Goal: Task Accomplishment & Management: Complete application form

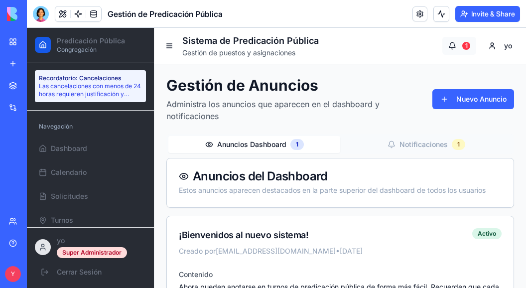
click at [447, 51] on button "1" at bounding box center [460, 46] width 34 height 18
click at [451, 49] on button "1" at bounding box center [460, 46] width 34 height 18
click at [451, 105] on button "Nuevo Anuncio" at bounding box center [474, 99] width 82 height 20
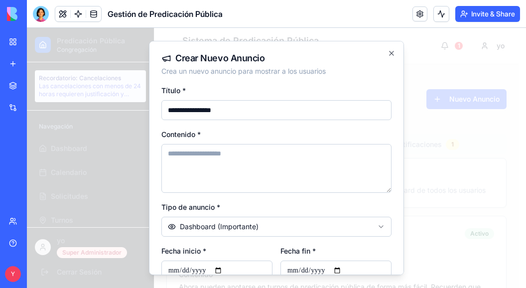
type input "**********"
click at [296, 184] on textarea "Contenido *" at bounding box center [276, 168] width 230 height 49
type textarea "**********"
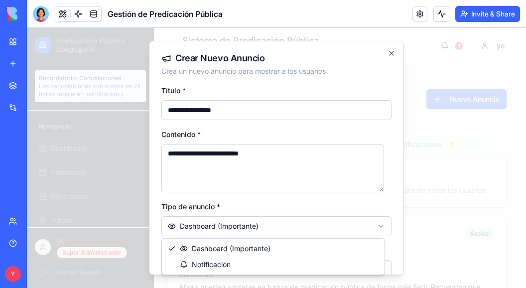
click at [273, 228] on body "**********" at bounding box center [273, 242] width 492 height 429
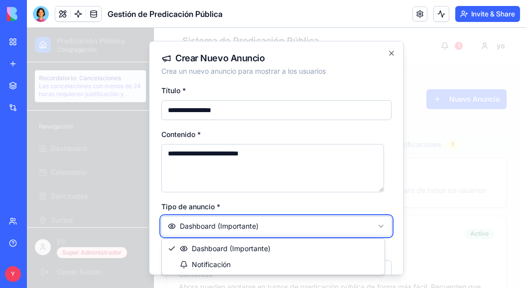
click at [248, 229] on body "**********" at bounding box center [273, 242] width 492 height 429
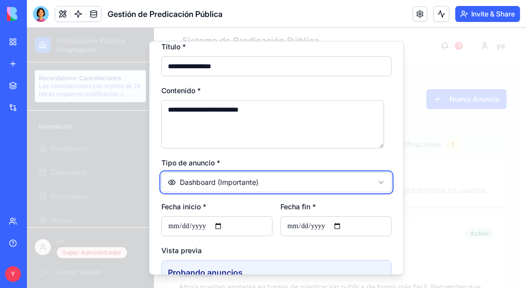
scroll to position [100, 0]
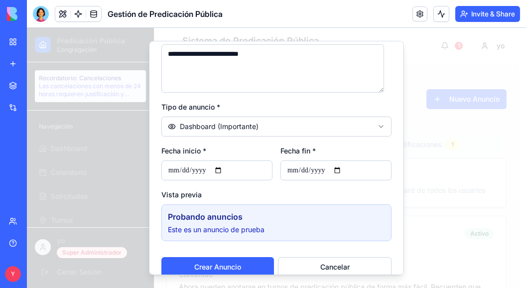
click at [226, 164] on input "Fecha inicio *" at bounding box center [216, 170] width 111 height 20
click at [226, 176] on input "Fecha inicio *" at bounding box center [216, 170] width 111 height 20
click at [225, 173] on input "Fecha inicio *" at bounding box center [216, 170] width 111 height 20
type input "**********"
click at [342, 169] on input "Fecha fin *" at bounding box center [336, 170] width 111 height 20
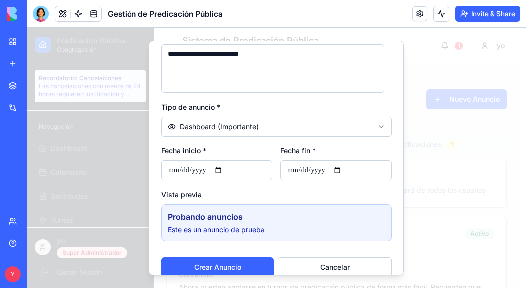
click at [341, 168] on input "**********" at bounding box center [336, 170] width 111 height 20
type input "**********"
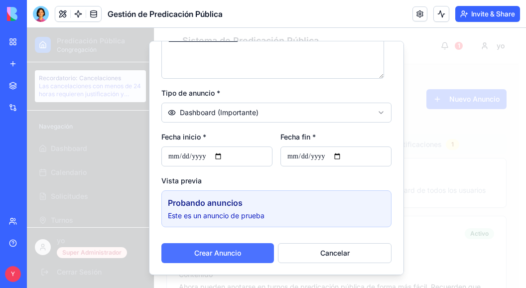
click at [217, 252] on button "Crear Anuncio" at bounding box center [217, 253] width 113 height 20
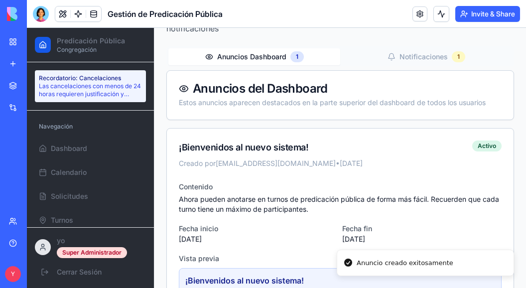
scroll to position [0, 0]
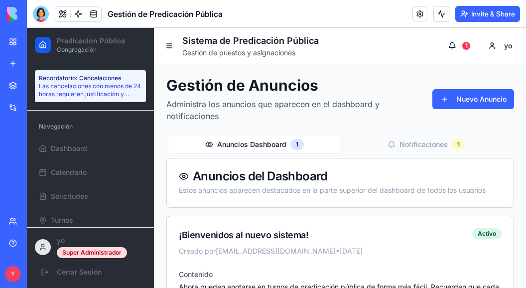
click at [417, 146] on button "Notificaciones 1" at bounding box center [426, 144] width 172 height 17
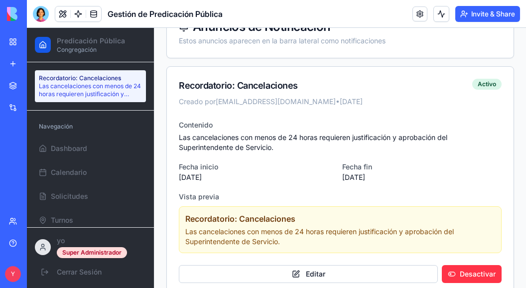
scroll to position [167, 0]
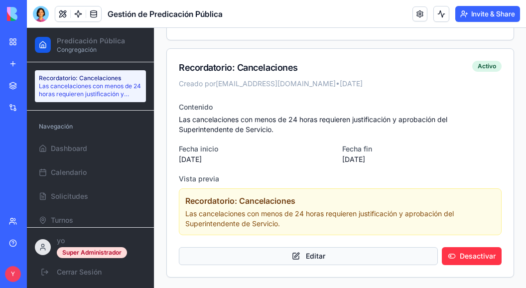
click at [320, 250] on button "Editar" at bounding box center [308, 256] width 259 height 18
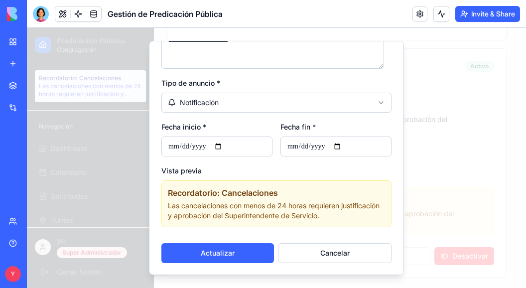
scroll to position [0, 0]
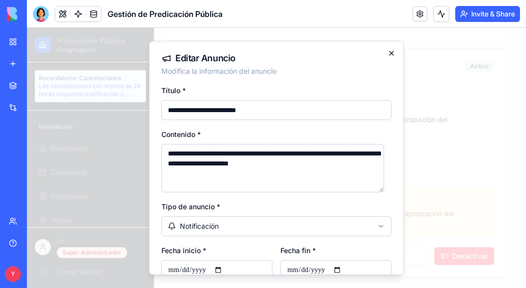
click at [379, 52] on div "**********" at bounding box center [276, 158] width 255 height 234
click at [388, 56] on icon "button" at bounding box center [392, 53] width 8 height 8
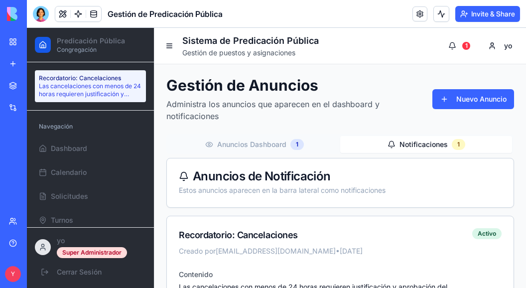
click at [276, 153] on div "Anuncios Dashboard 1 Notificaciones 1" at bounding box center [340, 144] width 348 height 20
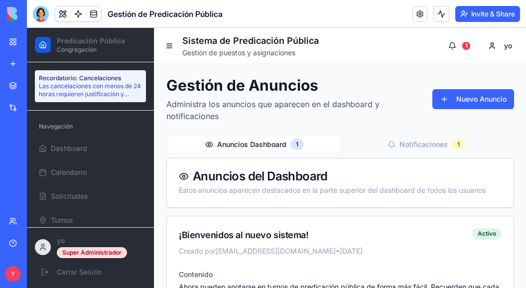
click at [278, 143] on button "Anuncios Dashboard 1" at bounding box center [254, 144] width 172 height 17
click at [450, 42] on button "1" at bounding box center [460, 46] width 34 height 18
click at [451, 47] on div "1" at bounding box center [467, 46] width 8 height 8
click at [451, 44] on button "1" at bounding box center [460, 46] width 34 height 18
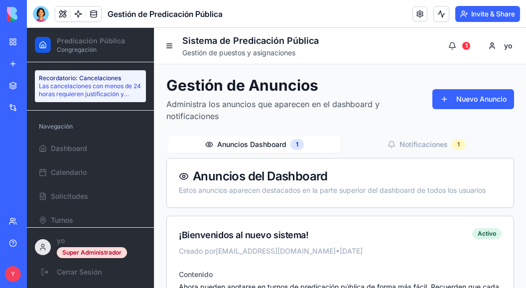
click at [407, 140] on button "Notificaciones 1" at bounding box center [426, 144] width 172 height 17
drag, startPoint x: 244, startPoint y: 145, endPoint x: 250, endPoint y: 143, distance: 6.8
click at [244, 145] on button "Anuncios Dashboard 1" at bounding box center [254, 144] width 172 height 17
click at [408, 143] on button "Notificaciones 1" at bounding box center [426, 144] width 172 height 17
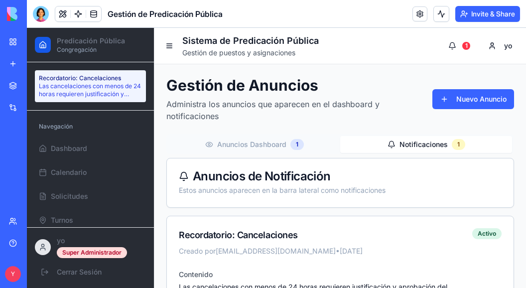
click at [284, 147] on button "Anuncios Dashboard 1" at bounding box center [254, 144] width 172 height 17
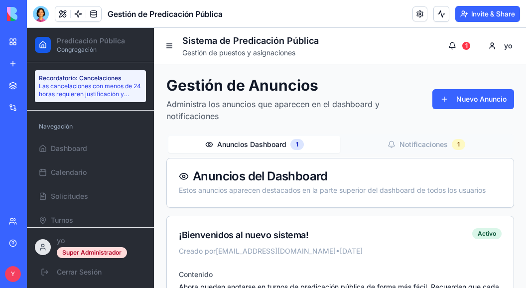
click at [413, 149] on button "Notificaciones 1" at bounding box center [426, 144] width 172 height 17
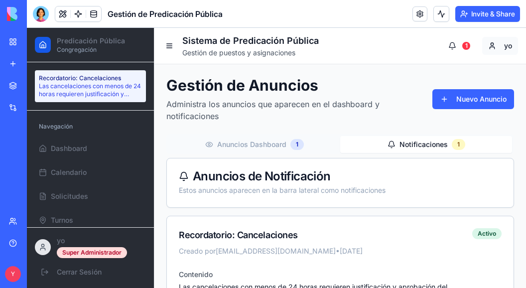
click at [451, 44] on html "Predicación Pública Congregación Recordatorio: Cancelaciones Las cancelaciones …" at bounding box center [276, 242] width 499 height 429
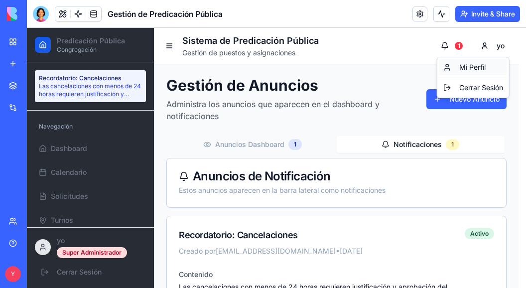
click at [451, 69] on div "Mi Perfil" at bounding box center [474, 67] width 68 height 16
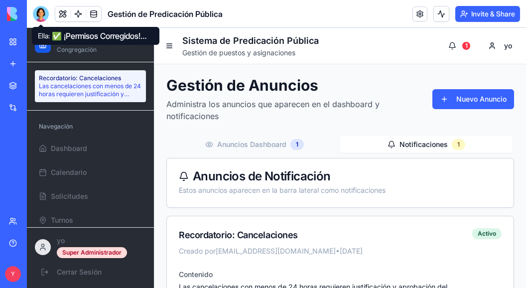
click at [41, 15] on div at bounding box center [41, 14] width 16 height 16
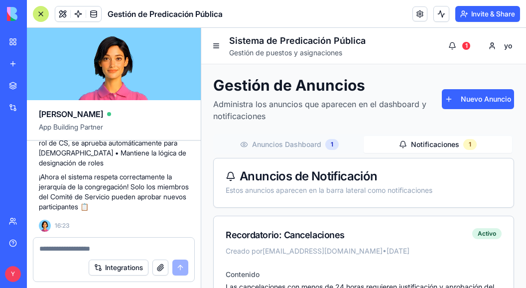
scroll to position [4789, 0]
click at [219, 45] on button at bounding box center [216, 46] width 14 height 14
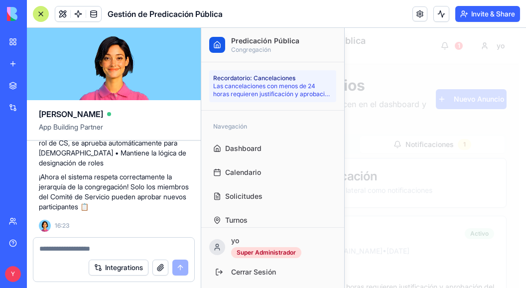
click at [358, 36] on div at bounding box center [363, 158] width 325 height 260
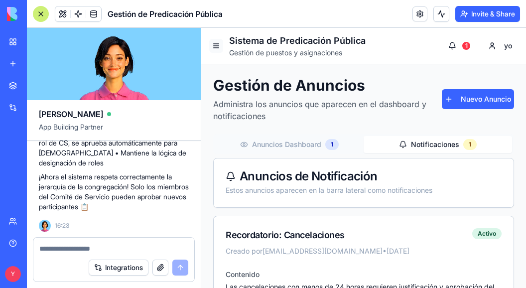
click at [214, 45] on button at bounding box center [216, 46] width 14 height 14
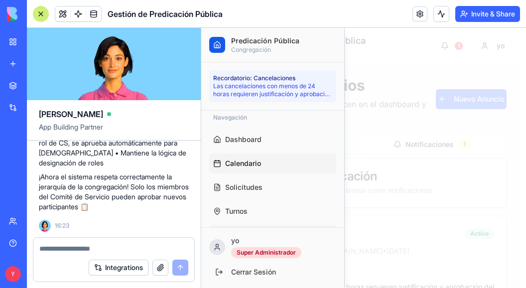
scroll to position [0, 0]
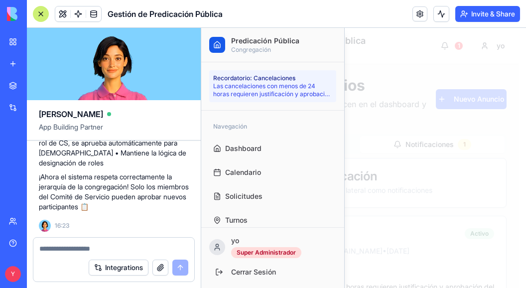
click at [371, 138] on div at bounding box center [363, 158] width 325 height 260
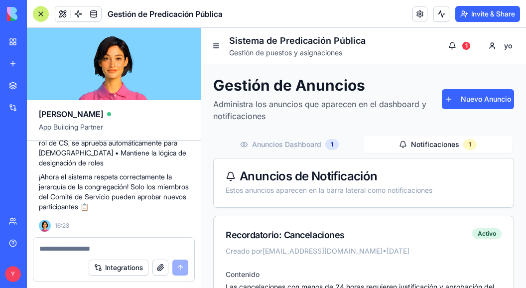
scroll to position [4888, 0]
click at [106, 269] on button "Integrations" at bounding box center [119, 268] width 60 height 16
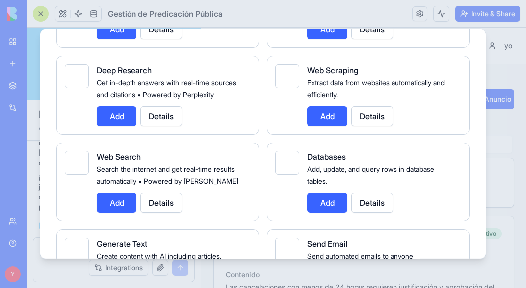
scroll to position [1346, 0]
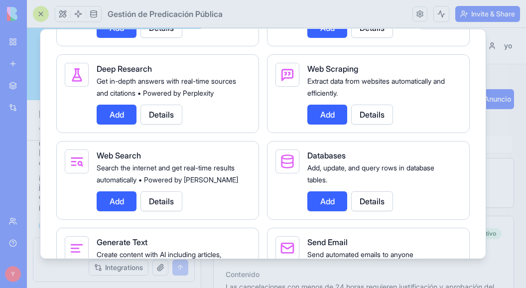
click at [328, 125] on button "Add" at bounding box center [328, 115] width 40 height 20
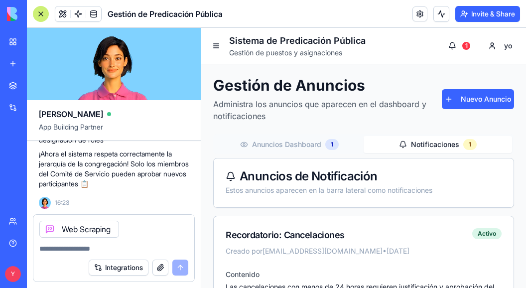
click at [117, 272] on button "Integrations" at bounding box center [119, 268] width 60 height 16
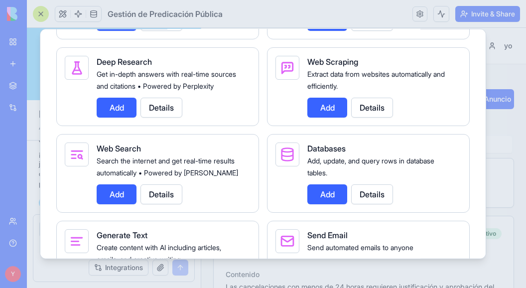
scroll to position [1350, 0]
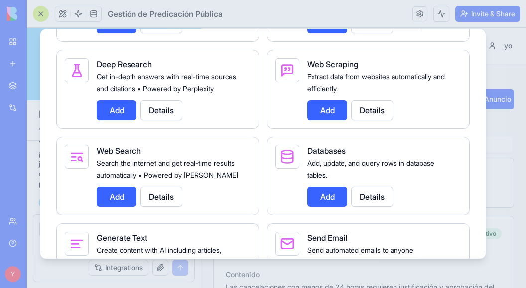
click at [332, 120] on button "Add" at bounding box center [328, 110] width 40 height 20
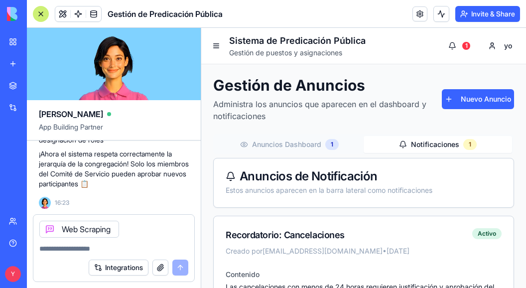
drag, startPoint x: 93, startPoint y: 251, endPoint x: 113, endPoint y: 247, distance: 20.2
click at [96, 249] on textarea at bounding box center [113, 249] width 149 height 10
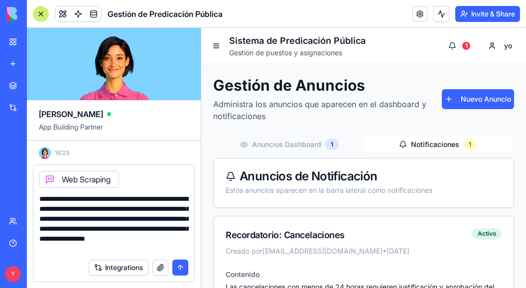
scroll to position [9, 0]
type textarea "**********"
click at [178, 264] on button "submit" at bounding box center [180, 268] width 16 height 16
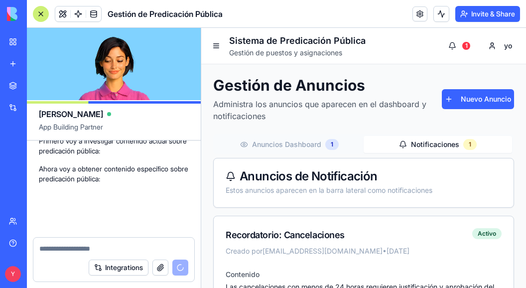
scroll to position [5154, 0]
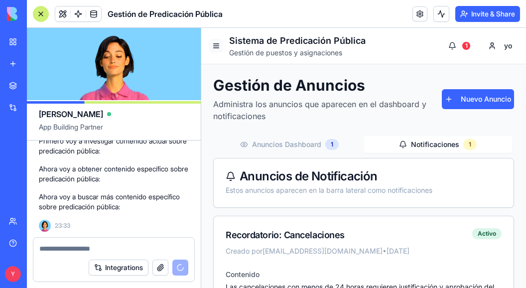
click at [216, 47] on button at bounding box center [216, 46] width 14 height 14
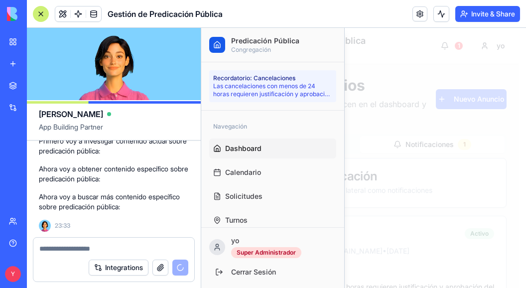
click at [260, 147] on span "Dashboard" at bounding box center [243, 149] width 36 height 10
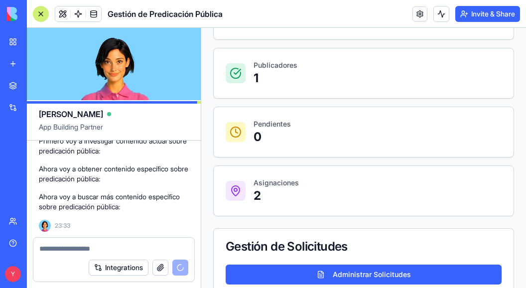
scroll to position [299, 0]
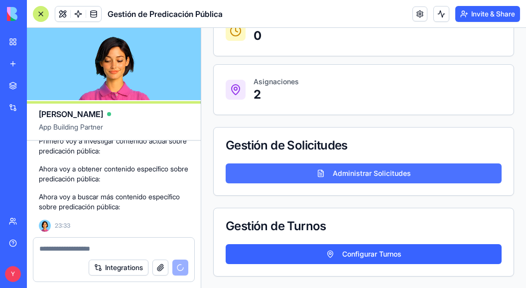
click at [331, 176] on button "Administrar Solicitudes" at bounding box center [364, 173] width 276 height 20
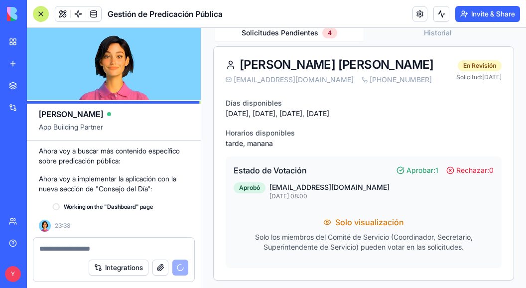
scroll to position [5199, 0]
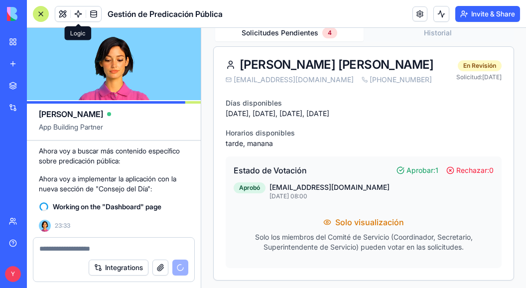
click at [78, 12] on link at bounding box center [78, 13] width 15 height 15
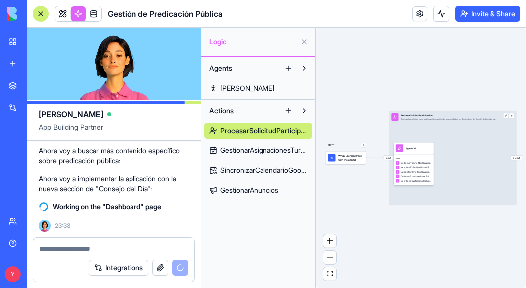
click at [257, 88] on link "[PERSON_NAME]" at bounding box center [258, 88] width 108 height 16
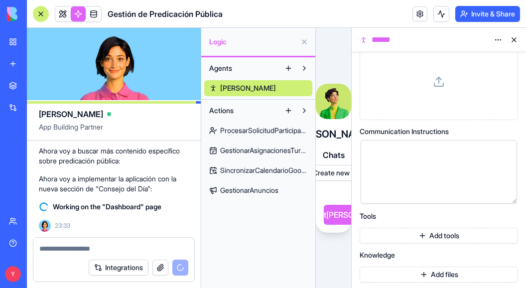
scroll to position [108, 0]
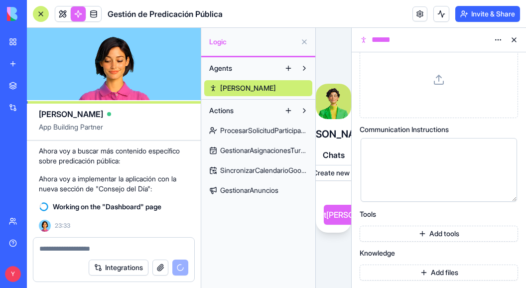
click at [428, 234] on button "Add tools" at bounding box center [439, 234] width 158 height 16
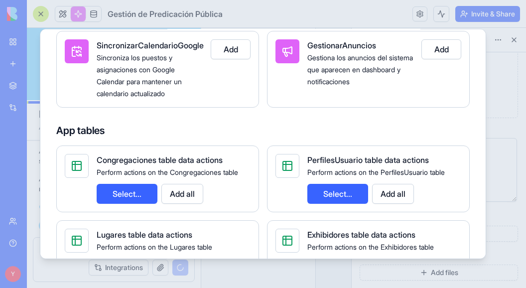
scroll to position [0, 0]
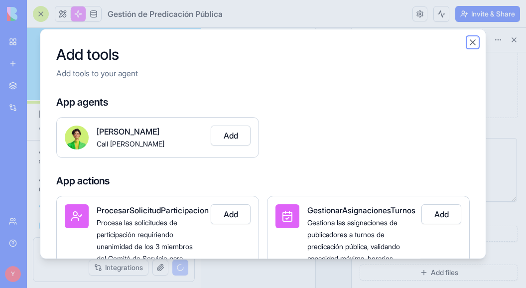
click at [451, 41] on button "Close" at bounding box center [473, 42] width 10 height 10
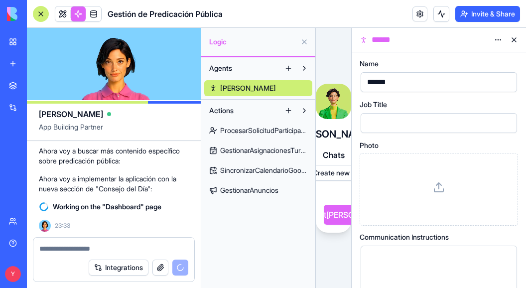
click at [451, 40] on button at bounding box center [514, 40] width 16 height 16
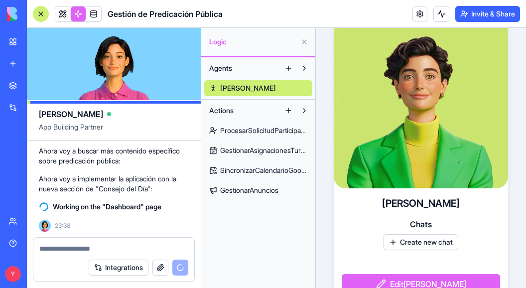
scroll to position [14, 0]
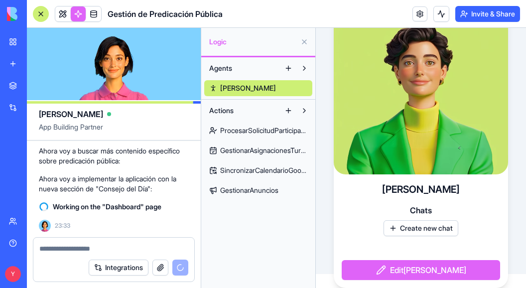
click at [426, 85] on video at bounding box center [421, 87] width 174 height 174
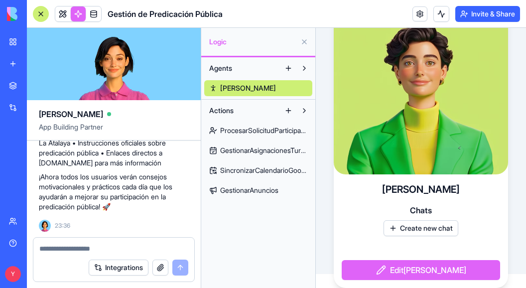
scroll to position [5542, 0]
click at [304, 42] on button at bounding box center [305, 42] width 16 height 16
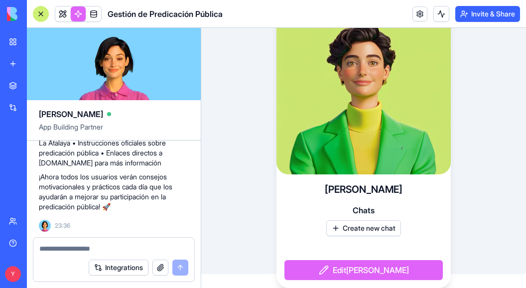
click at [78, 15] on link at bounding box center [78, 13] width 15 height 15
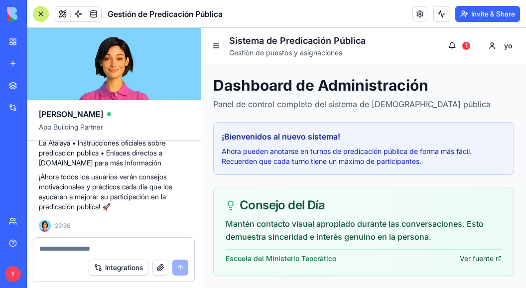
click at [451, 260] on link "Ver fuente" at bounding box center [481, 259] width 42 height 10
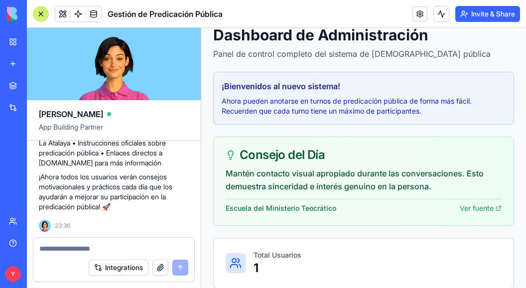
scroll to position [100, 0]
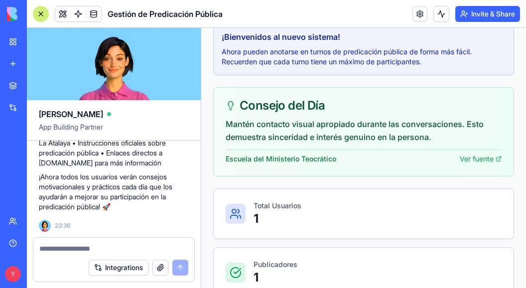
click at [411, 128] on p "Mantén contacto visual apropiado durante las conversaciones. Esto demuestra sin…" at bounding box center [364, 131] width 276 height 26
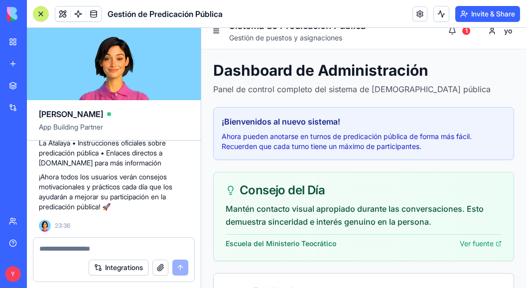
scroll to position [0, 0]
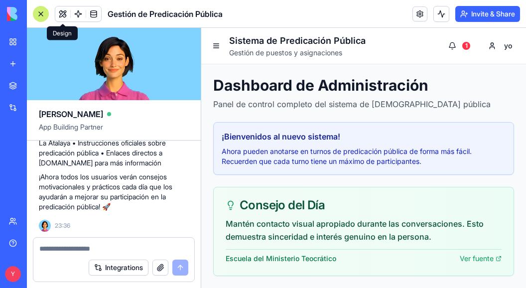
click at [59, 11] on button at bounding box center [62, 13] width 15 height 15
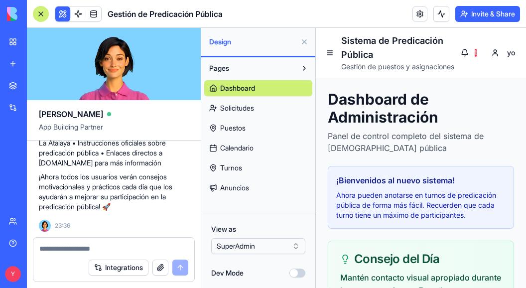
scroll to position [5592, 0]
click at [143, 241] on div at bounding box center [113, 246] width 161 height 16
click at [138, 244] on textarea at bounding box center [114, 249] width 150 height 10
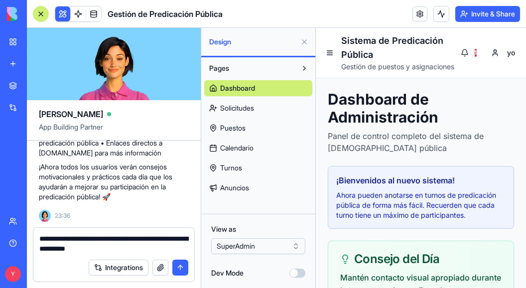
click at [71, 248] on textarea "**********" at bounding box center [114, 244] width 150 height 20
click at [142, 245] on textarea "**********" at bounding box center [114, 244] width 150 height 20
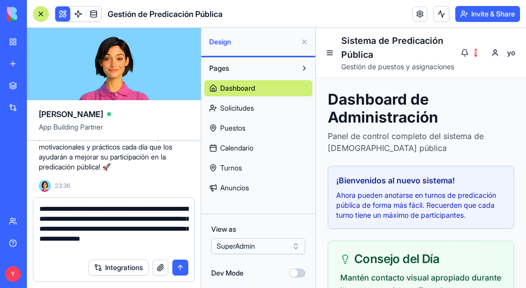
type textarea "**********"
click at [178, 263] on button "submit" at bounding box center [180, 268] width 16 height 16
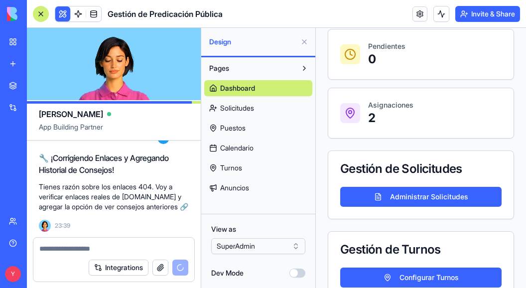
scroll to position [568, 0]
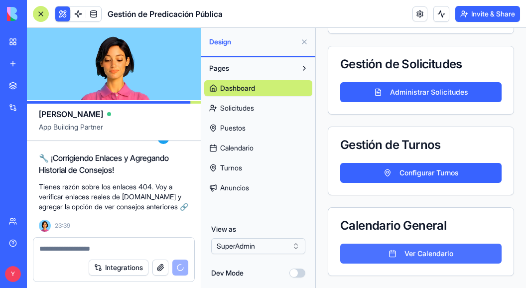
click at [398, 253] on button "Ver Calendario" at bounding box center [420, 254] width 161 height 20
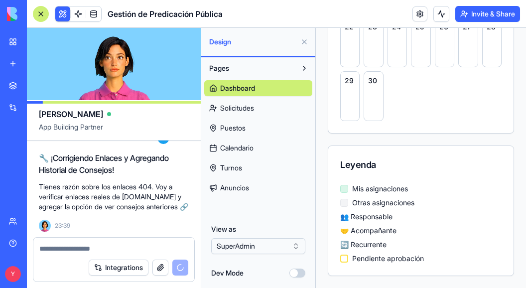
scroll to position [417, 0]
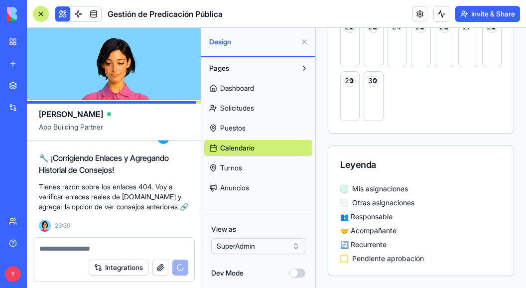
click at [290, 248] on html "BETA My Workspace New app Marketplace Integrations Recent Gestión de Predicació…" at bounding box center [263, 144] width 526 height 288
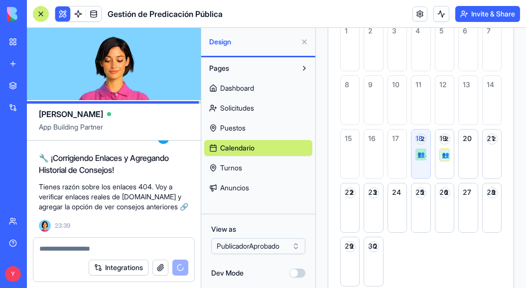
scroll to position [230, 0]
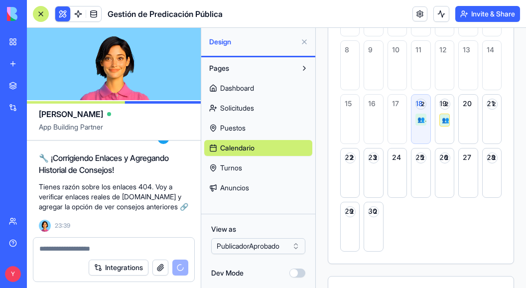
click at [39, 14] on div at bounding box center [41, 14] width 16 height 16
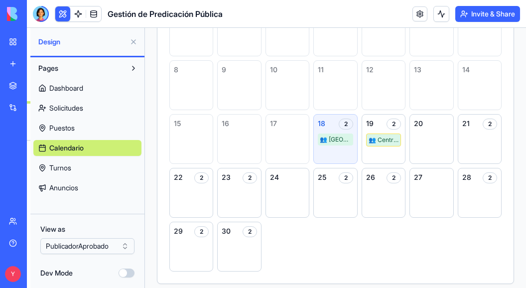
scroll to position [196, 0]
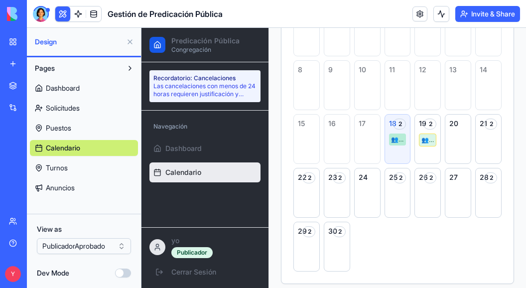
click at [396, 140] on div "👥 [GEOGRAPHIC_DATA] ( 1 / 4 )" at bounding box center [397, 140] width 17 height 12
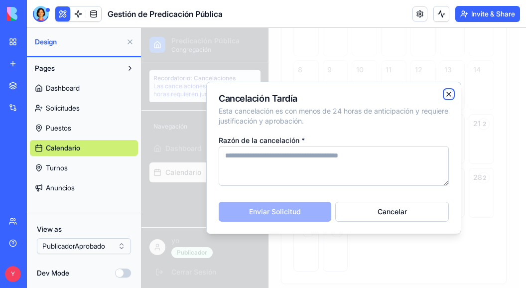
click at [450, 91] on icon "button" at bounding box center [449, 94] width 8 height 8
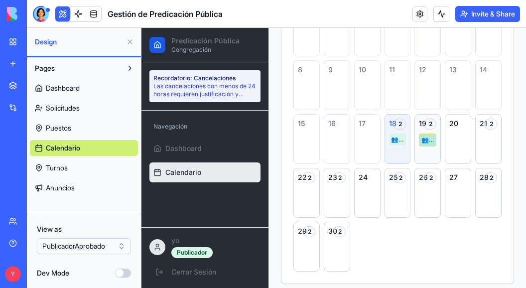
click at [423, 138] on div "👥 Centro Comercial Norte ( 1 / 4 ) 🔄" at bounding box center [427, 140] width 17 height 13
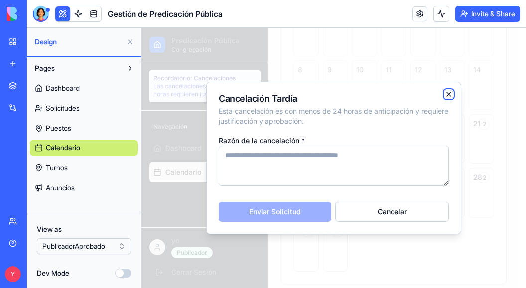
click at [447, 94] on icon "button" at bounding box center [449, 94] width 8 height 8
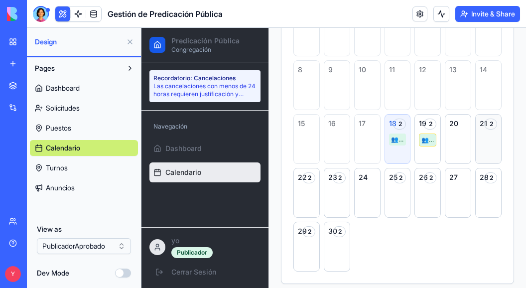
click at [451, 126] on div "2" at bounding box center [490, 124] width 13 height 11
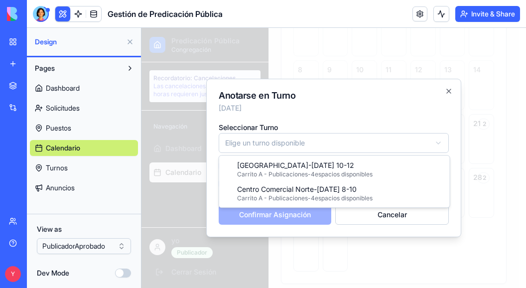
click at [277, 138] on body "Predicación Pública Congregación Recordatorio: Cancelaciones Las cancelaciones …" at bounding box center [330, 114] width 377 height 565
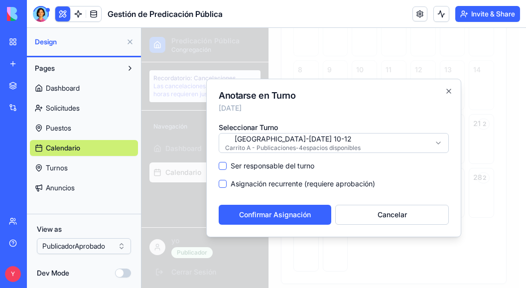
click at [270, 166] on label "Ser responsable del turno" at bounding box center [273, 166] width 84 height 10
click at [227, 166] on button "Ser responsable del turno" at bounding box center [223, 166] width 8 height 8
click at [273, 213] on button "Confirmar Asignación" at bounding box center [275, 215] width 113 height 20
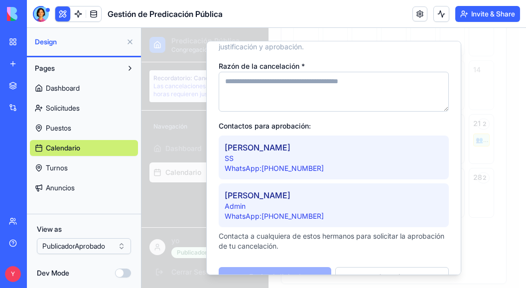
scroll to position [57, 0]
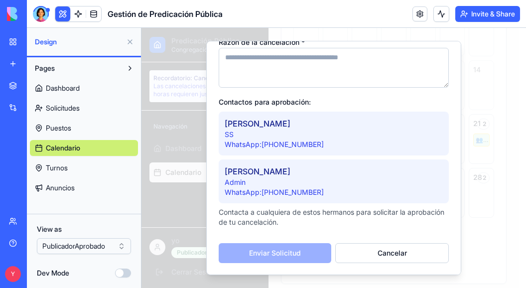
drag, startPoint x: 257, startPoint y: 130, endPoint x: 262, endPoint y: 158, distance: 28.4
click at [259, 128] on div "[PERSON_NAME] SS WhatsApp: [PHONE_NUMBER]" at bounding box center [334, 134] width 230 height 44
click at [265, 146] on p "WhatsApp: [PHONE_NUMBER]" at bounding box center [334, 145] width 218 height 10
drag, startPoint x: 284, startPoint y: 142, endPoint x: 291, endPoint y: 139, distance: 7.6
click at [288, 140] on p "WhatsApp: [PHONE_NUMBER]" at bounding box center [334, 145] width 218 height 10
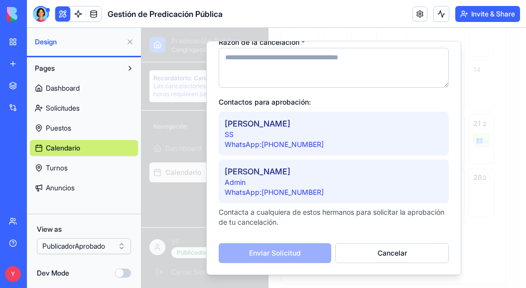
drag, startPoint x: 308, startPoint y: 188, endPoint x: 306, endPoint y: 194, distance: 6.9
click at [308, 187] on p "WhatsApp: [PHONE_NUMBER]" at bounding box center [334, 192] width 218 height 10
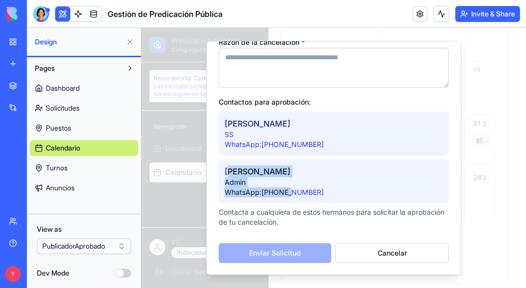
drag, startPoint x: 292, startPoint y: 190, endPoint x: 233, endPoint y: 163, distance: 64.2
click at [233, 163] on div "[PERSON_NAME] Admin WhatsApp: [PHONE_NUMBER]" at bounding box center [334, 181] width 230 height 44
click at [286, 188] on p "WhatsApp: [PHONE_NUMBER]" at bounding box center [334, 192] width 218 height 10
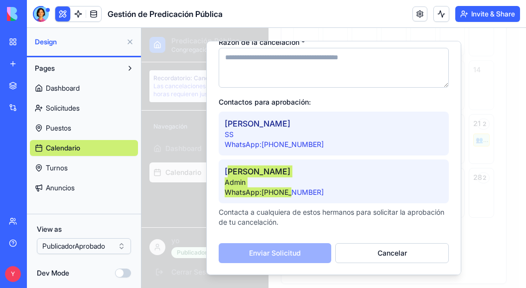
click at [451, 13] on button "Invite & Share" at bounding box center [488, 14] width 65 height 16
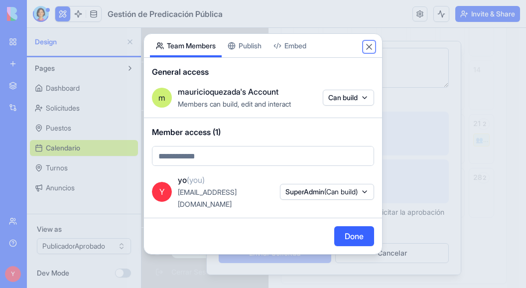
click at [371, 52] on button "Close" at bounding box center [369, 47] width 10 height 10
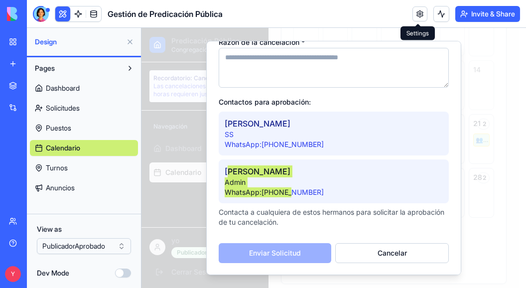
click at [416, 15] on link at bounding box center [420, 13] width 15 height 15
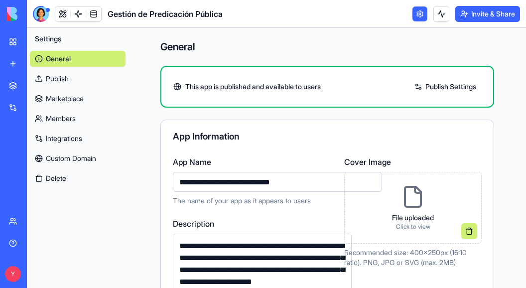
click at [441, 87] on link "Publish Settings" at bounding box center [446, 87] width 72 height 16
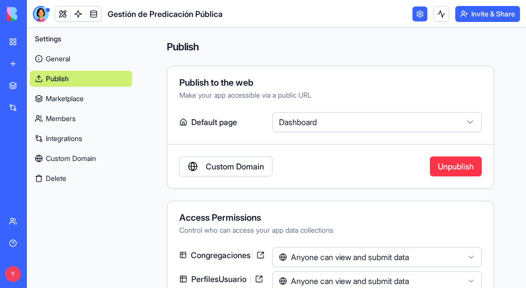
click at [227, 172] on link "Custom Domain" at bounding box center [225, 167] width 93 height 20
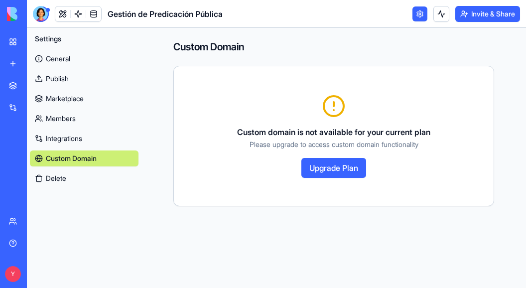
click at [334, 170] on button "Upgrade Plan" at bounding box center [334, 168] width 65 height 20
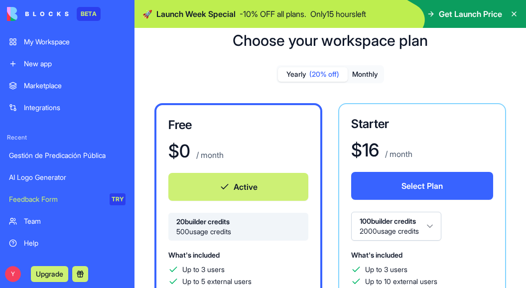
scroll to position [50, 0]
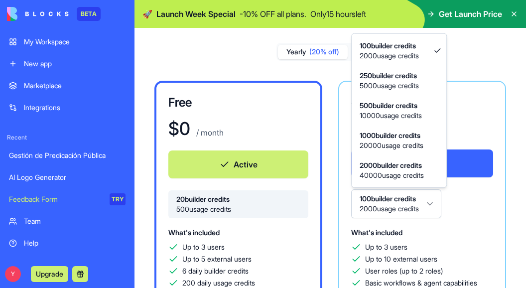
click at [424, 202] on html "BETA My Workspace New app Marketplace Integrations Recent Gestión de Predicació…" at bounding box center [263, 144] width 526 height 288
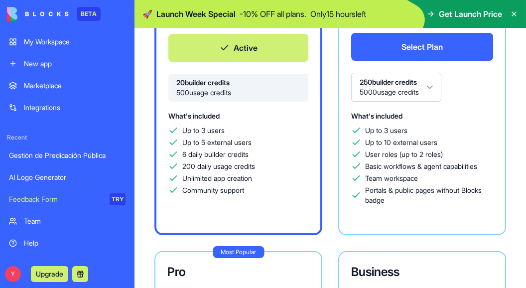
scroll to position [150, 0]
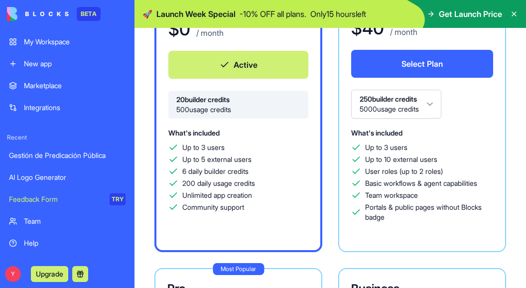
click at [433, 102] on html "BETA My Workspace New app Marketplace Integrations Recent Gestión de Predicació…" at bounding box center [263, 144] width 526 height 288
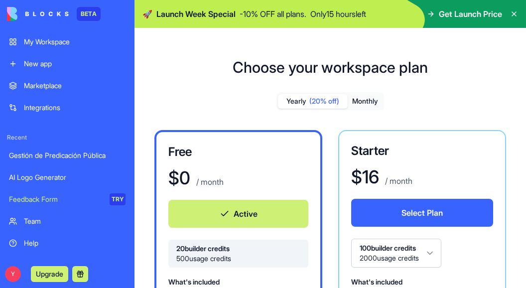
scroll to position [0, 0]
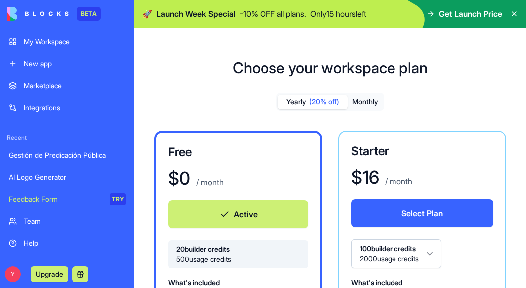
click at [370, 106] on button "Monthly" at bounding box center [365, 102] width 35 height 14
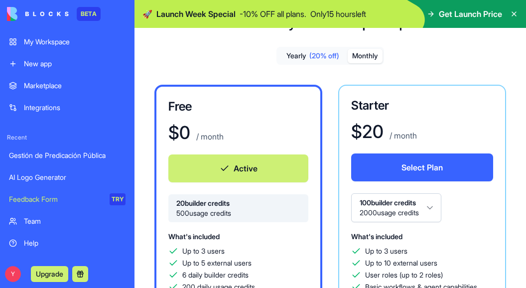
scroll to position [150, 0]
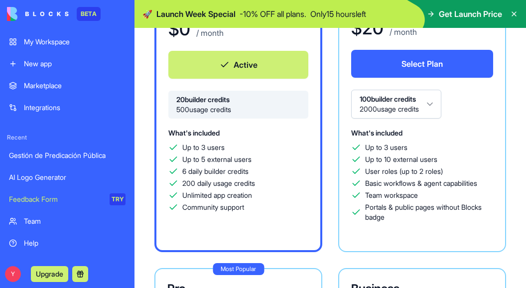
click at [373, 108] on html "BETA My Workspace New app Marketplace Integrations Recent Gestión de Predicació…" at bounding box center [263, 144] width 526 height 288
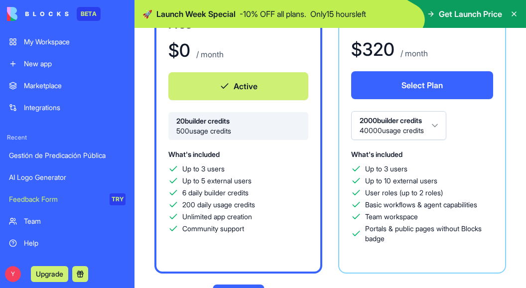
scroll to position [100, 0]
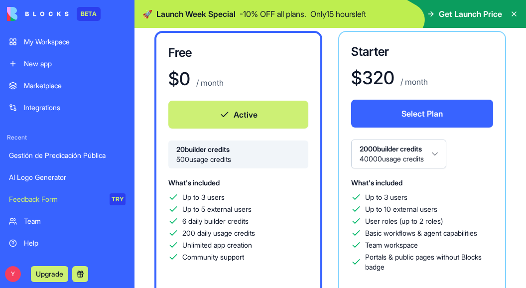
click at [408, 156] on html "BETA My Workspace New app Marketplace Integrations Recent Gestión de Predicació…" at bounding box center [263, 144] width 526 height 288
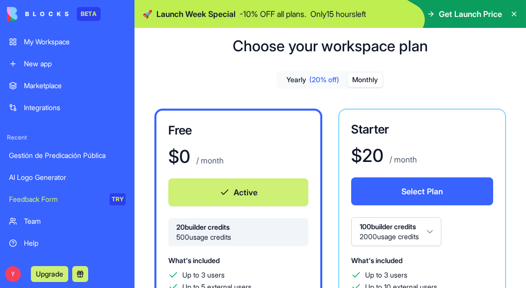
scroll to position [0, 0]
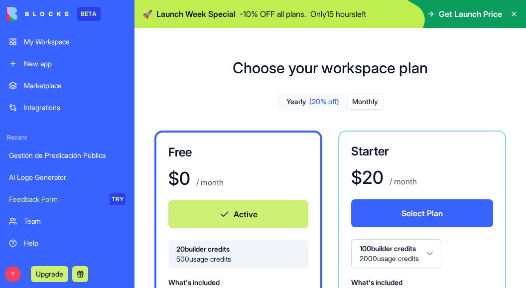
click at [281, 8] on p "- 10 % OFF all plans." at bounding box center [273, 14] width 67 height 12
click at [455, 14] on span "Get Launch Price" at bounding box center [470, 14] width 63 height 12
click at [431, 13] on icon at bounding box center [432, 13] width 2 height 4
click at [470, 13] on span "Get Launch Price" at bounding box center [470, 14] width 63 height 12
click at [365, 17] on p "Only 15 hours left" at bounding box center [339, 14] width 56 height 12
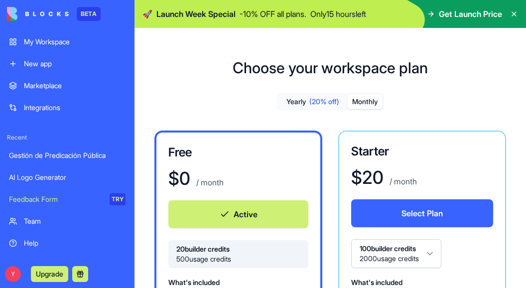
click at [307, 13] on p "- 10 % OFF all plans." at bounding box center [273, 14] width 67 height 12
click at [511, 11] on icon at bounding box center [514, 14] width 8 height 8
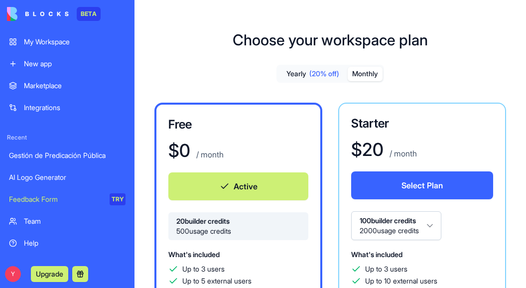
click at [54, 43] on div "My Workspace" at bounding box center [75, 42] width 102 height 10
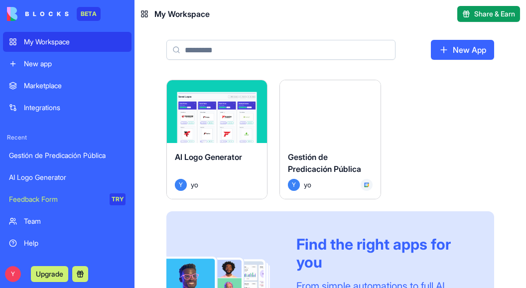
click at [372, 94] on html "BETA My Workspace New app Marketplace Integrations Recent Gestión de Predicació…" at bounding box center [263, 144] width 526 height 288
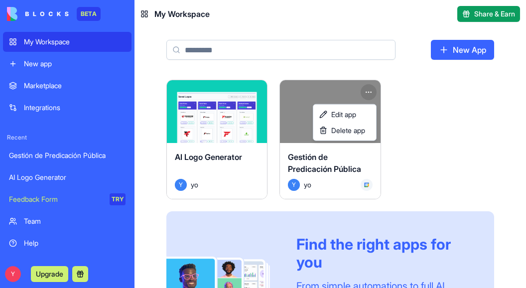
click at [367, 87] on html "BETA My Workspace New app Marketplace Integrations Recent Gestión de Predicació…" at bounding box center [263, 144] width 526 height 288
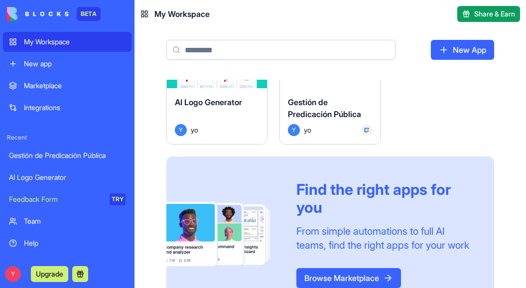
scroll to position [104, 0]
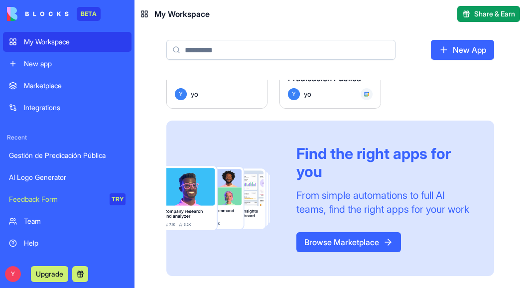
click at [317, 89] on div "Gestión de Predicación Pública Y yo" at bounding box center [330, 80] width 100 height 56
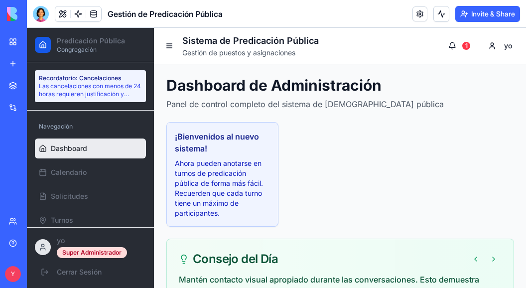
scroll to position [100, 0]
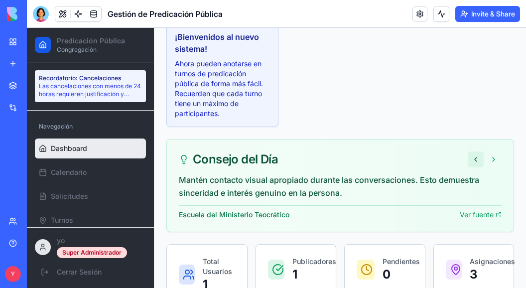
click at [468, 160] on button at bounding box center [476, 160] width 16 height 16
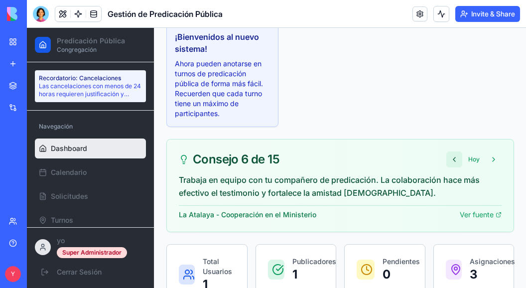
click at [450, 155] on button at bounding box center [455, 160] width 16 height 16
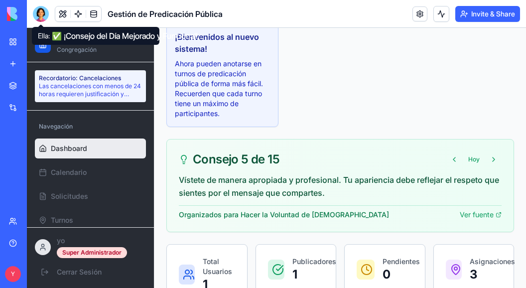
drag, startPoint x: 39, startPoint y: 8, endPoint x: 54, endPoint y: 30, distance: 26.8
click at [39, 8] on div at bounding box center [41, 14] width 16 height 16
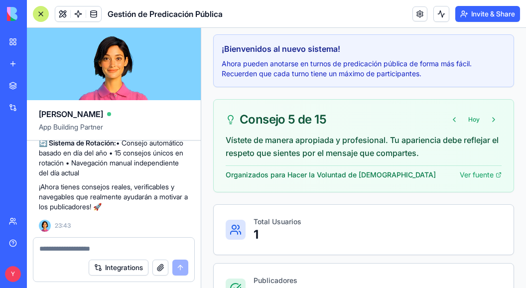
scroll to position [0, 0]
click at [86, 246] on textarea at bounding box center [113, 249] width 149 height 10
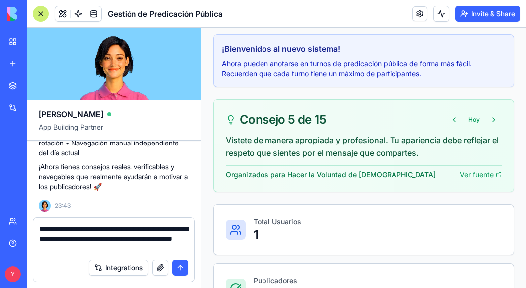
click at [114, 247] on textarea "**********" at bounding box center [114, 239] width 150 height 30
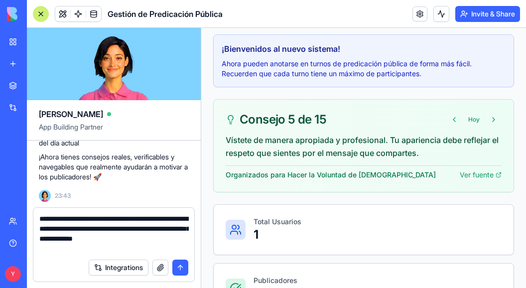
type textarea "**********"
click at [183, 269] on button "submit" at bounding box center [180, 268] width 16 height 16
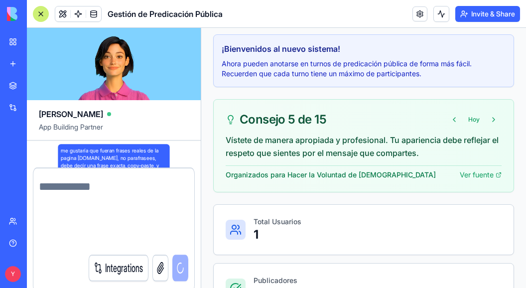
scroll to position [6358, 0]
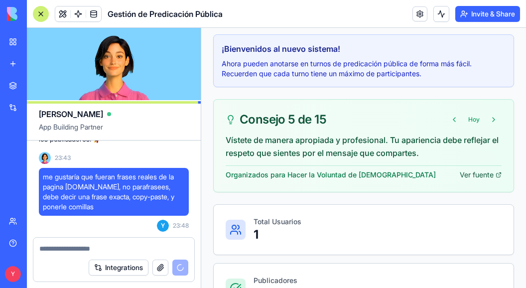
click at [467, 173] on link "Ver fuente" at bounding box center [481, 175] width 42 height 10
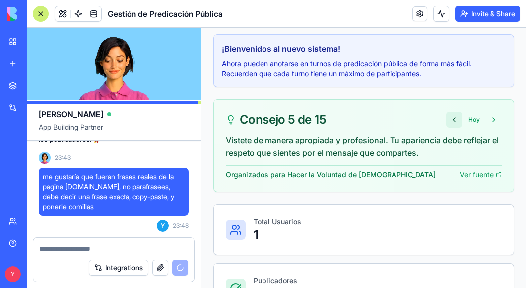
scroll to position [6433, 0]
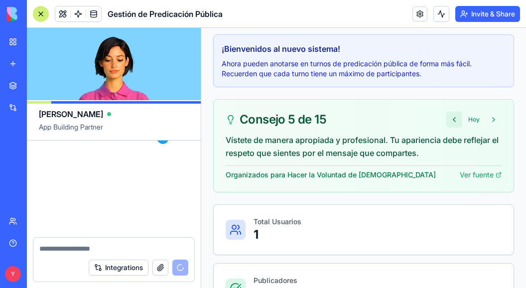
click at [449, 118] on button at bounding box center [455, 120] width 16 height 16
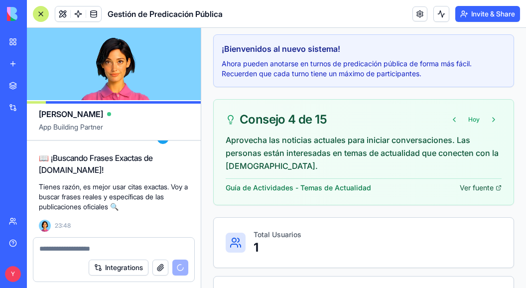
click at [471, 188] on link "Ver fuente" at bounding box center [481, 188] width 42 height 10
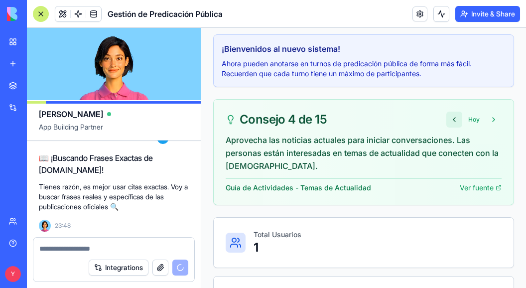
click at [447, 123] on button at bounding box center [455, 120] width 16 height 16
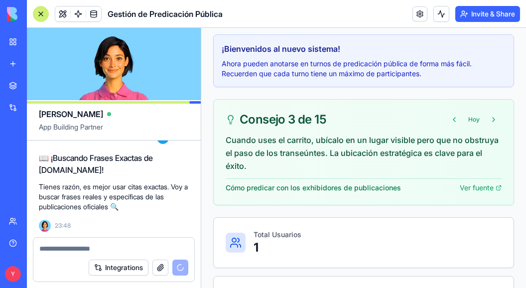
scroll to position [6461, 0]
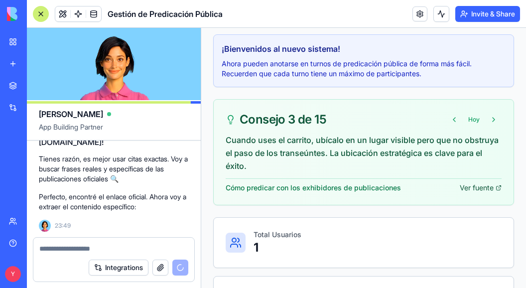
click at [468, 183] on link "Ver fuente" at bounding box center [481, 188] width 42 height 10
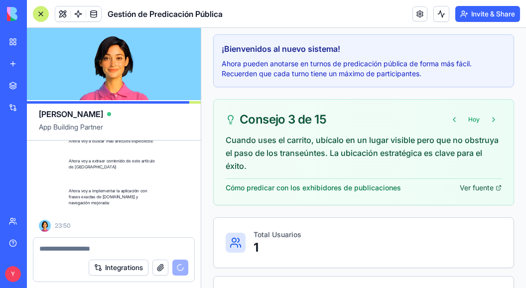
scroll to position [6611, 0]
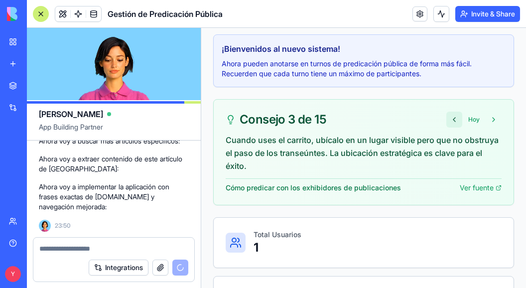
click at [451, 118] on button at bounding box center [455, 120] width 16 height 16
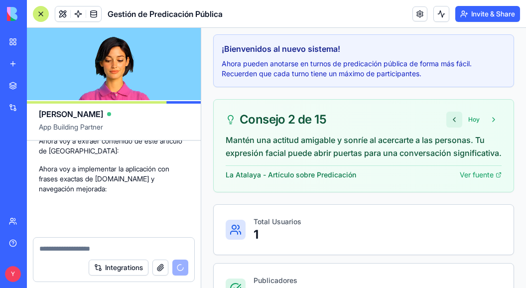
scroll to position [6629, 0]
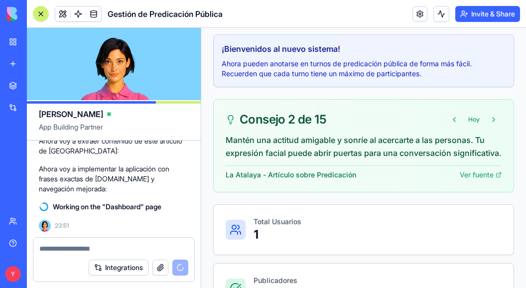
click at [63, 249] on textarea at bounding box center [114, 249] width 150 height 10
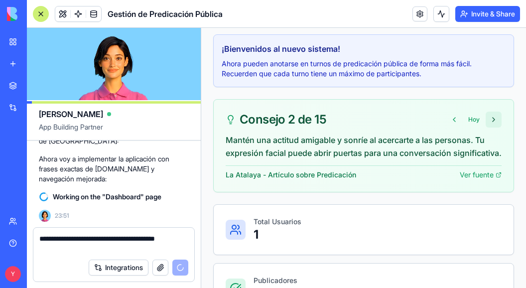
click at [487, 120] on button at bounding box center [494, 120] width 16 height 16
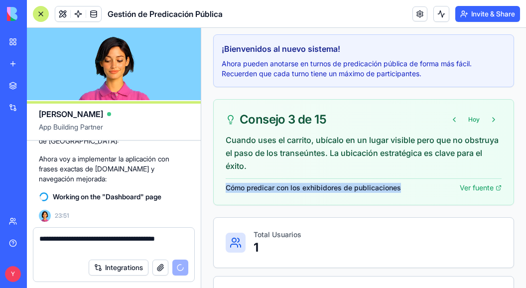
drag, startPoint x: 398, startPoint y: 188, endPoint x: 227, endPoint y: 189, distance: 171.0
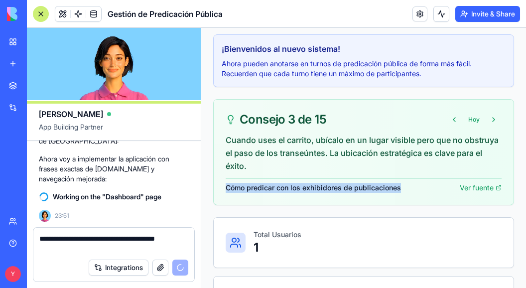
click at [225, 188] on div "Cuando uses el carrito, ubícalo en un lugar visible pero que no obstruya el pas…" at bounding box center [364, 169] width 300 height 71
copy span "Cómo predicar con los exhibidores de publicaciones"
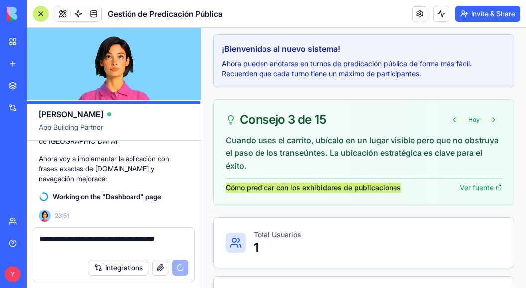
click at [92, 242] on textarea "**********" at bounding box center [114, 244] width 150 height 20
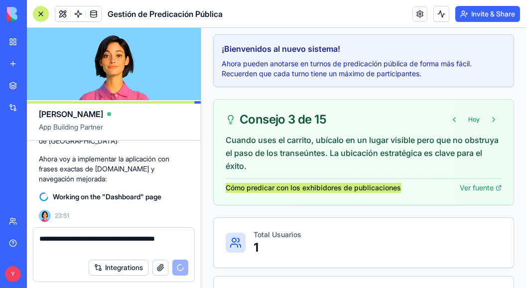
click at [96, 246] on textarea "**********" at bounding box center [114, 244] width 150 height 20
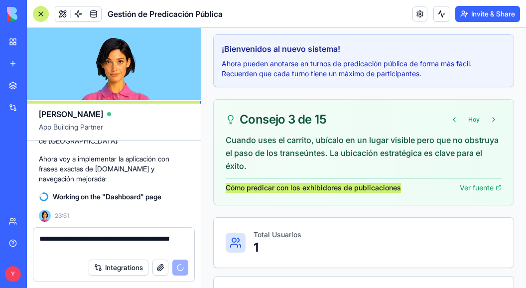
paste textarea "**********"
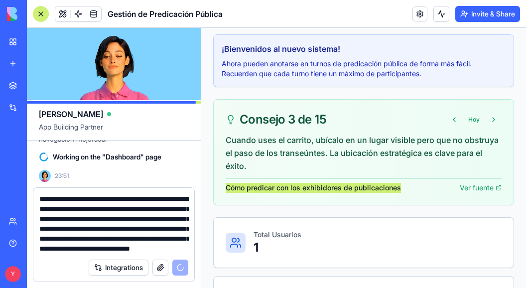
scroll to position [6697, 0]
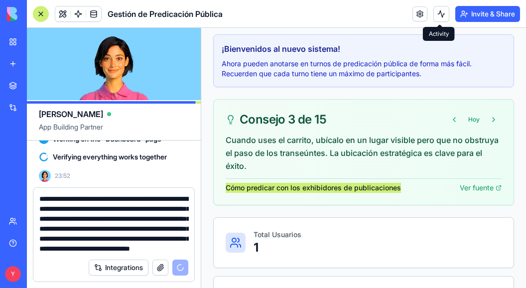
type textarea "**********"
click at [439, 12] on button at bounding box center [442, 14] width 16 height 16
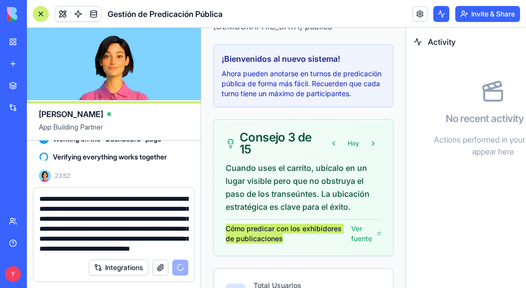
scroll to position [156, 0]
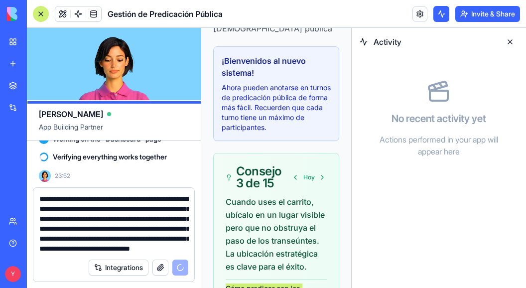
click at [437, 12] on button at bounding box center [442, 14] width 16 height 16
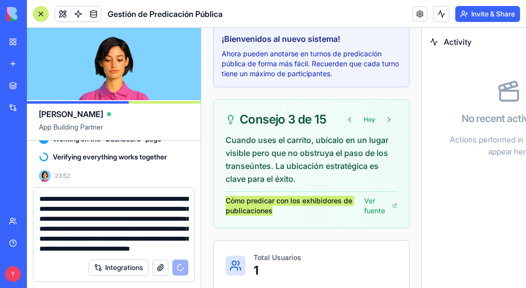
scroll to position [88, 0]
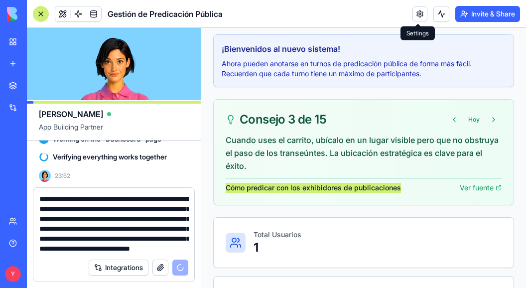
click at [423, 15] on link at bounding box center [420, 13] width 15 height 15
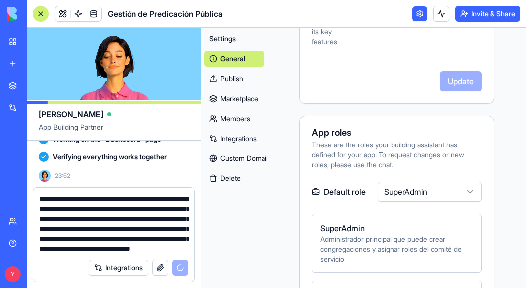
scroll to position [897, 0]
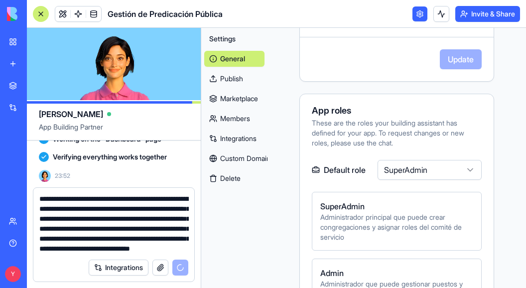
click at [413, 182] on html "BETA My Workspace New app Marketplace Integrations Recent Gestión de Predicació…" at bounding box center [263, 144] width 526 height 288
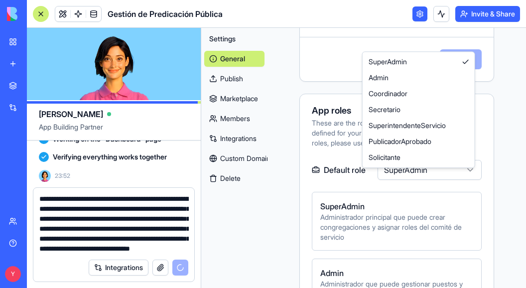
click at [339, 165] on html "BETA My Workspace New app Marketplace Integrations Recent Gestión de Predicació…" at bounding box center [263, 144] width 526 height 288
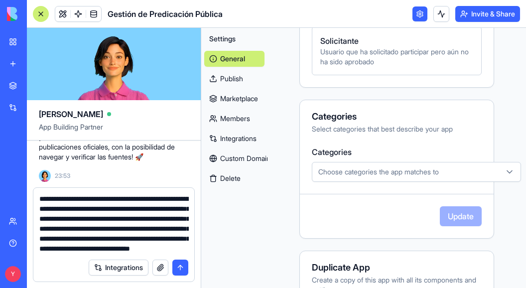
scroll to position [1346, 0]
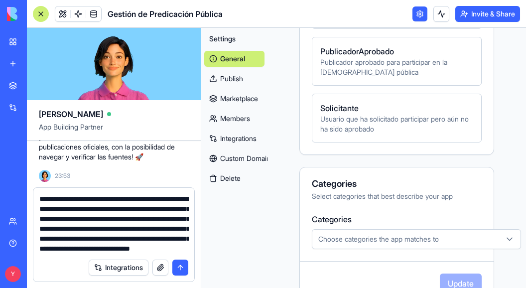
click at [386, 244] on span "Choose categories the app matches to" at bounding box center [378, 239] width 121 height 10
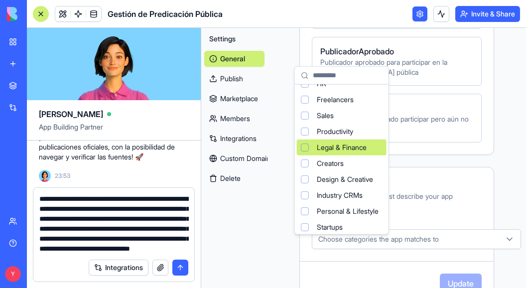
scroll to position [66, 0]
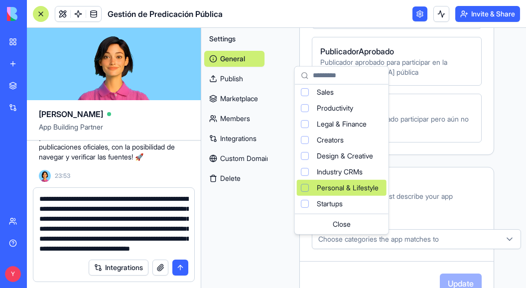
click at [379, 185] on span "Personal & Lifestyle" at bounding box center [348, 188] width 62 height 10
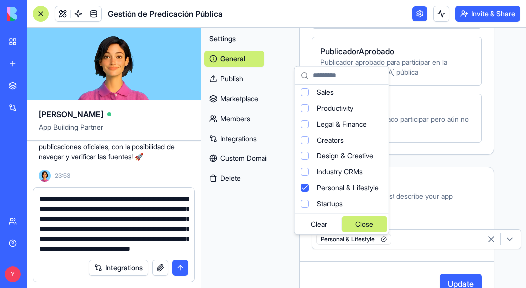
click at [379, 221] on div "Close" at bounding box center [364, 224] width 45 height 16
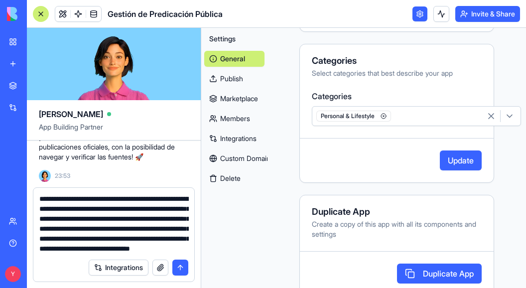
scroll to position [1496, 0]
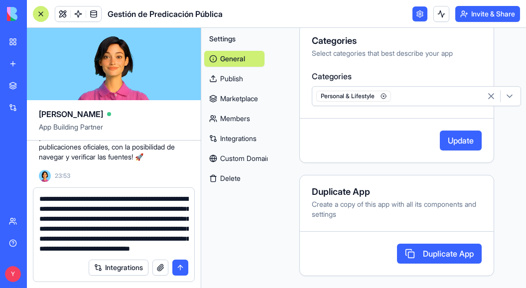
click at [445, 147] on button "Update" at bounding box center [461, 141] width 42 height 20
click at [230, 79] on link "Publish" at bounding box center [234, 79] width 60 height 16
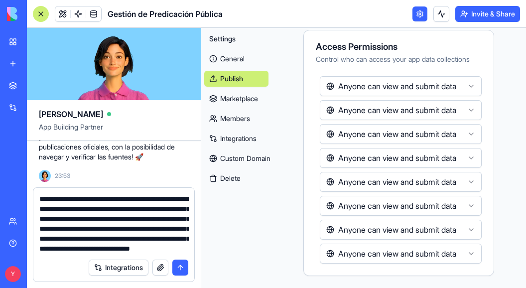
scroll to position [184, 0]
click at [230, 156] on link "Custom Domain" at bounding box center [236, 159] width 64 height 16
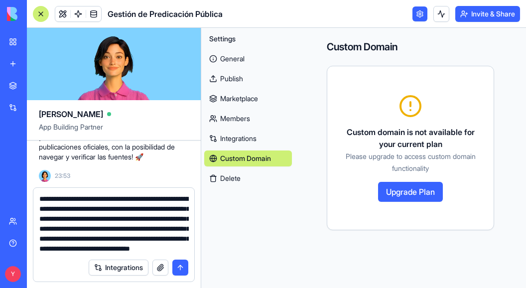
click at [226, 59] on link "General" at bounding box center [248, 59] width 88 height 16
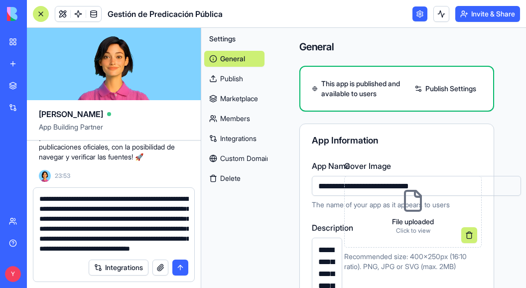
click at [488, 12] on button "Invite & Share" at bounding box center [488, 14] width 65 height 16
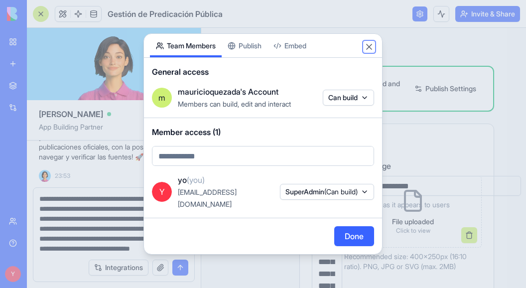
click at [371, 52] on button "Close" at bounding box center [369, 47] width 10 height 10
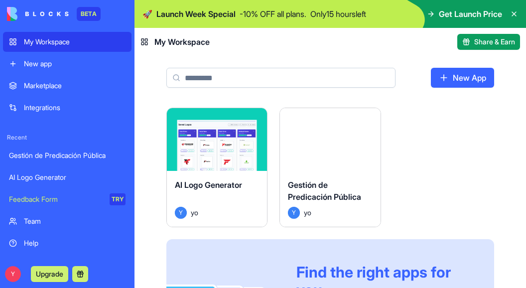
click at [54, 80] on link "Marketplace" at bounding box center [67, 86] width 129 height 20
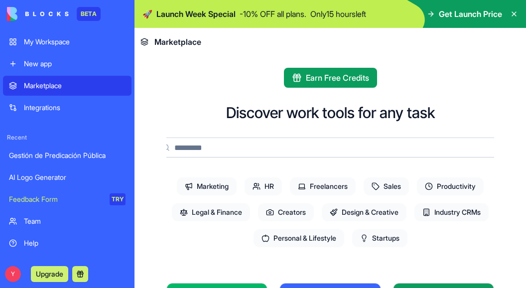
click at [242, 149] on input at bounding box center [330, 148] width 349 height 20
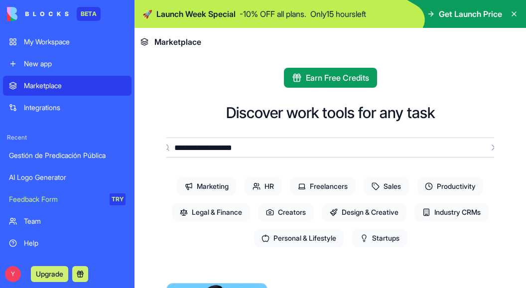
type input "**********"
